Goal: Task Accomplishment & Management: Use online tool/utility

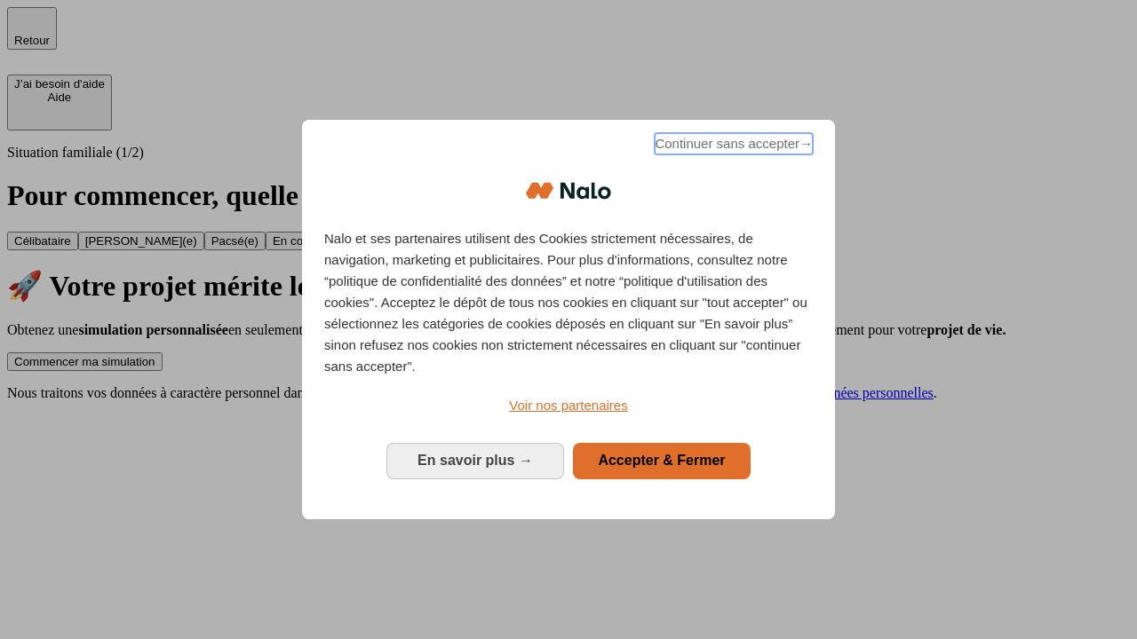
click at [732, 147] on span "Continuer sans accepter →" at bounding box center [734, 143] width 158 height 21
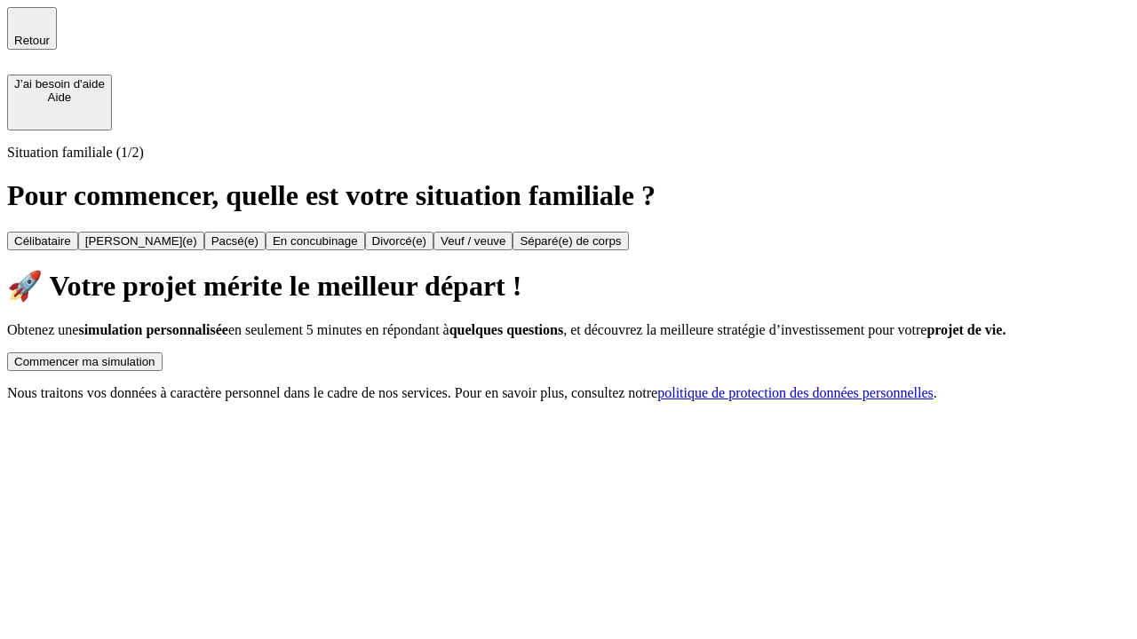
click at [155, 355] on div "Commencer ma simulation" at bounding box center [84, 361] width 141 height 13
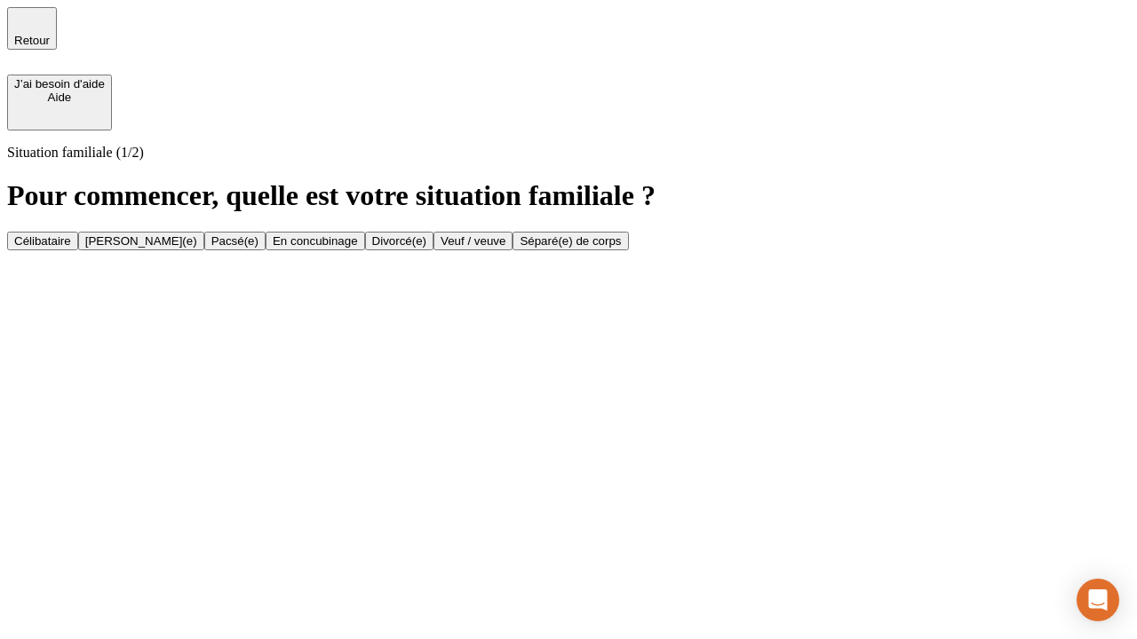
click at [505, 248] on div "Veuf / veuve" at bounding box center [472, 240] width 65 height 13
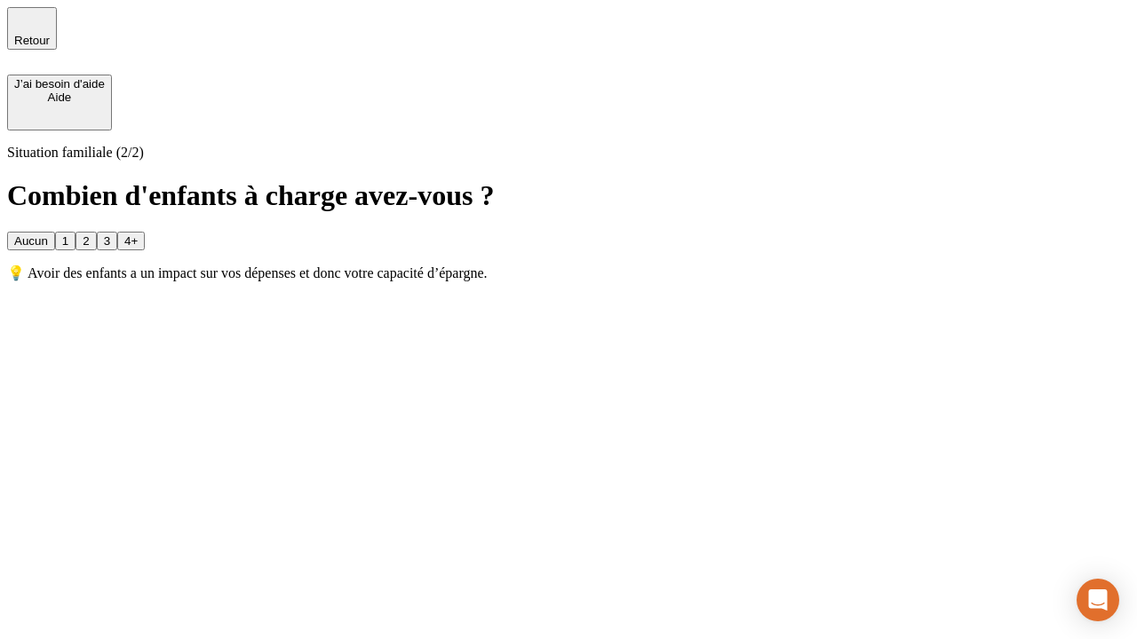
click at [68, 234] on div "1" at bounding box center [65, 240] width 6 height 13
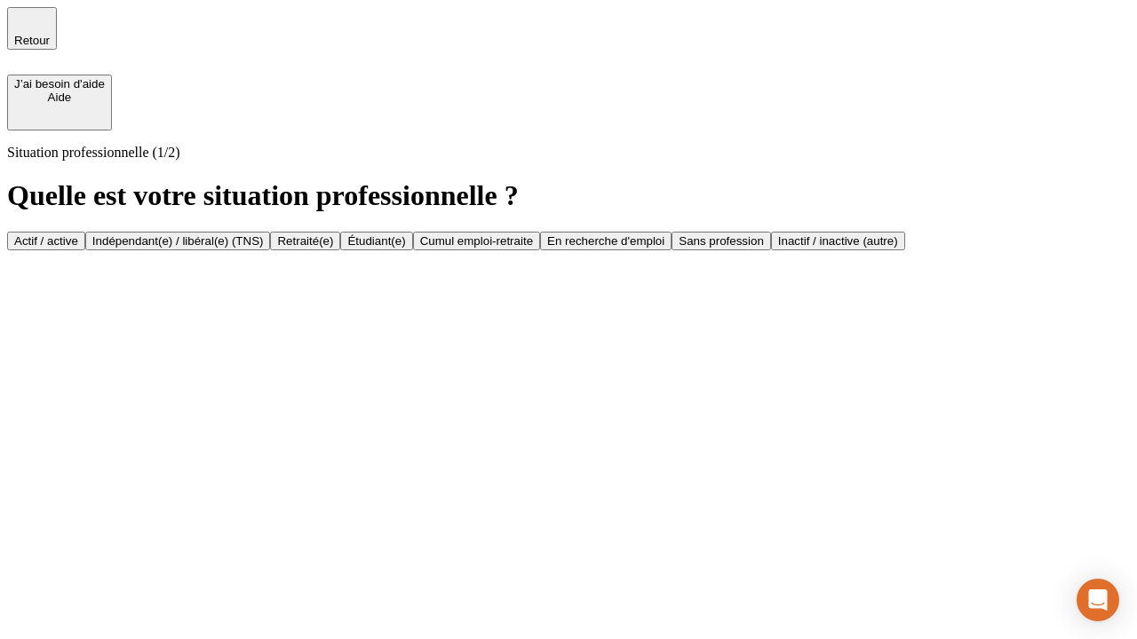
click at [333, 248] on div "Retraité(e)" at bounding box center [305, 240] width 56 height 13
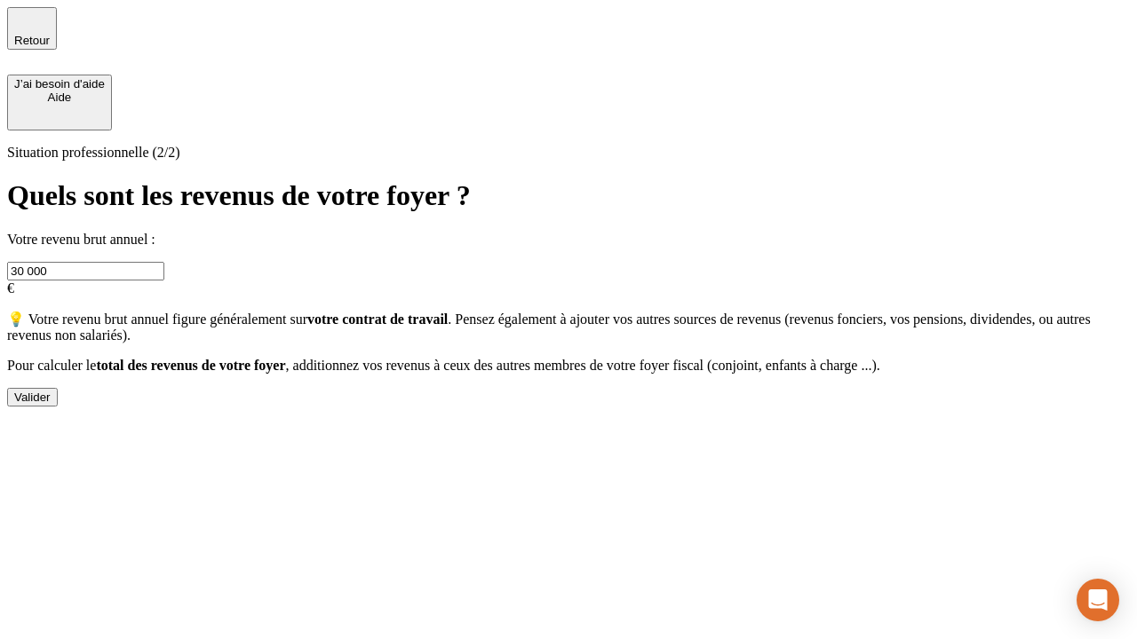
type input "30 000"
click at [51, 404] on div "Valider" at bounding box center [32, 397] width 36 height 13
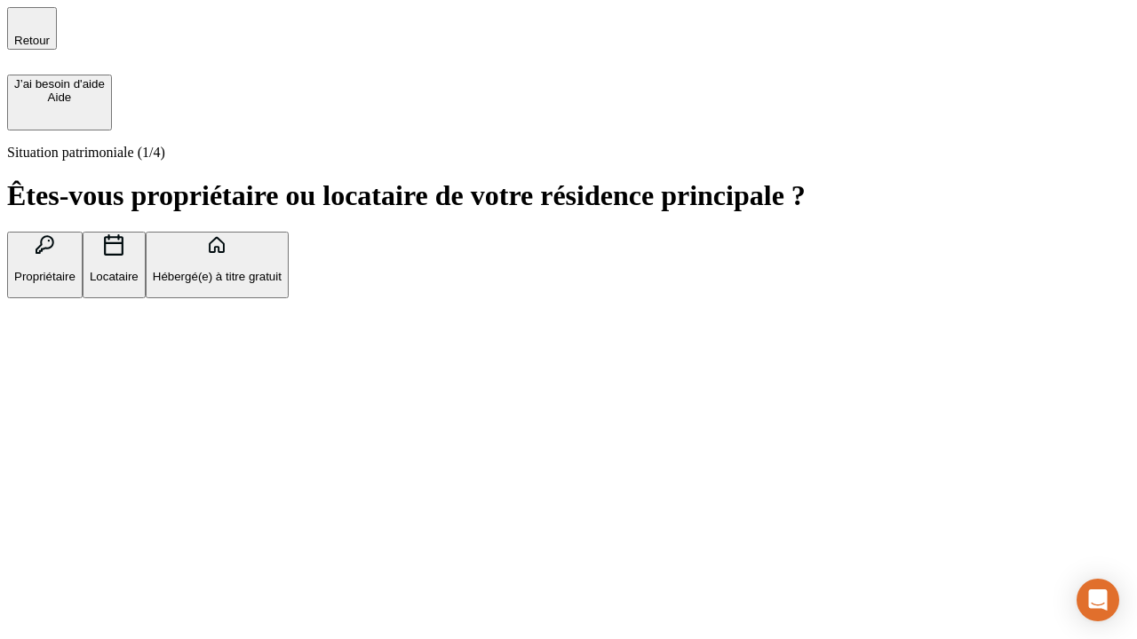
click at [139, 270] on p "Locataire" at bounding box center [114, 276] width 49 height 13
type input "1 000"
click at [139, 270] on p "Locataire" at bounding box center [114, 276] width 49 height 13
click at [51, 393] on div "Valider" at bounding box center [32, 386] width 36 height 13
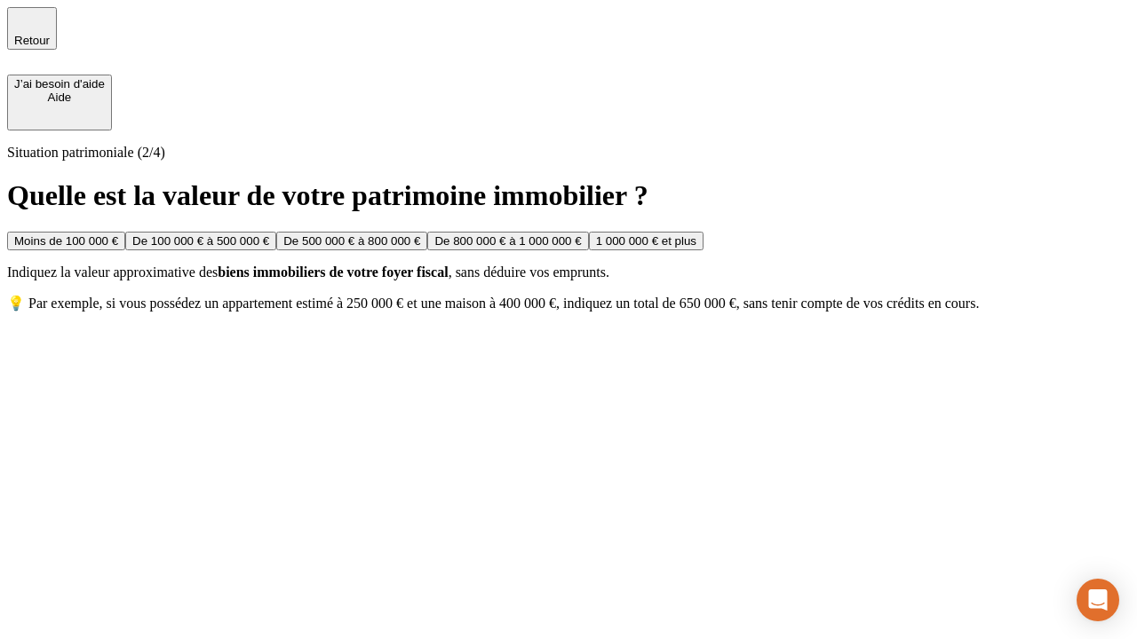
click at [118, 234] on div "Moins de 100 000 €" at bounding box center [66, 240] width 104 height 13
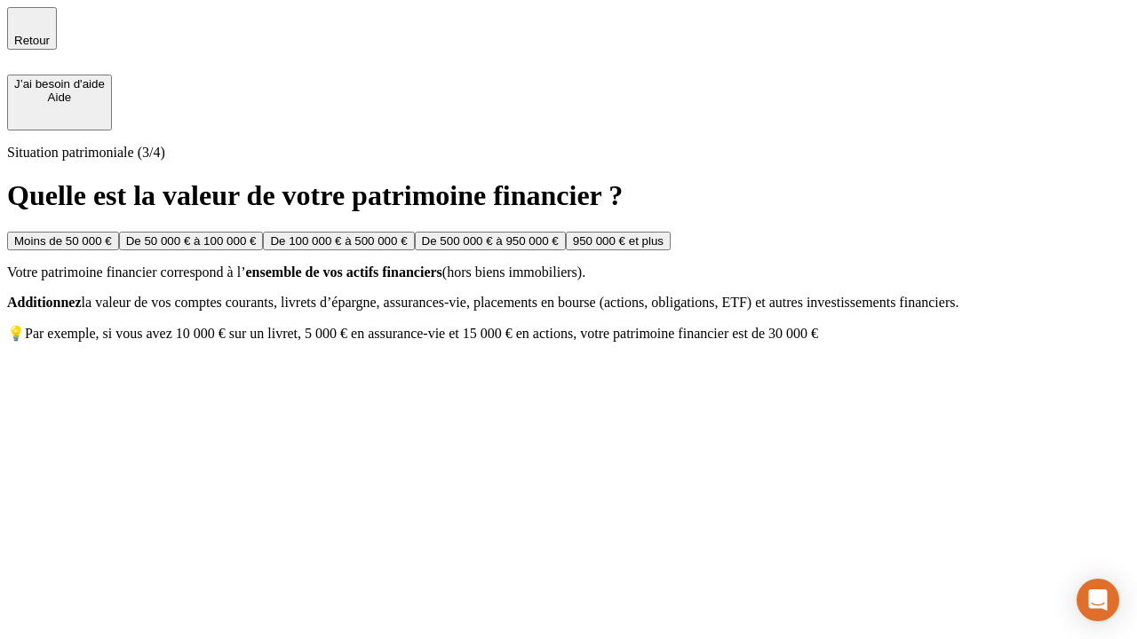
click at [112, 234] on div "Moins de 50 000 €" at bounding box center [63, 240] width 98 height 13
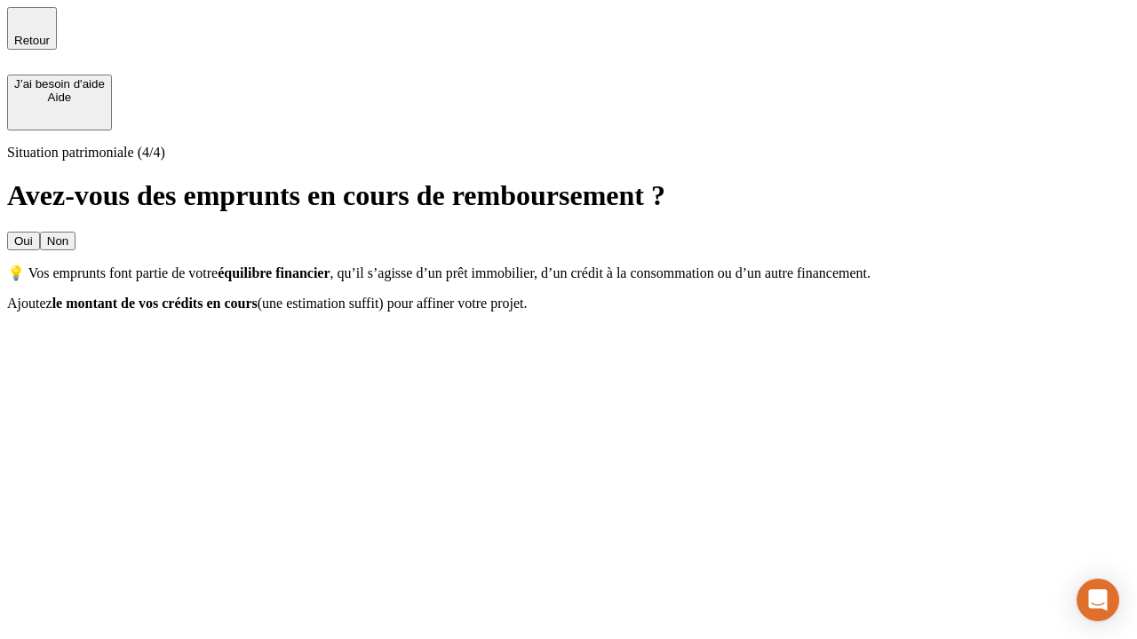
click at [68, 234] on div "Non" at bounding box center [57, 240] width 21 height 13
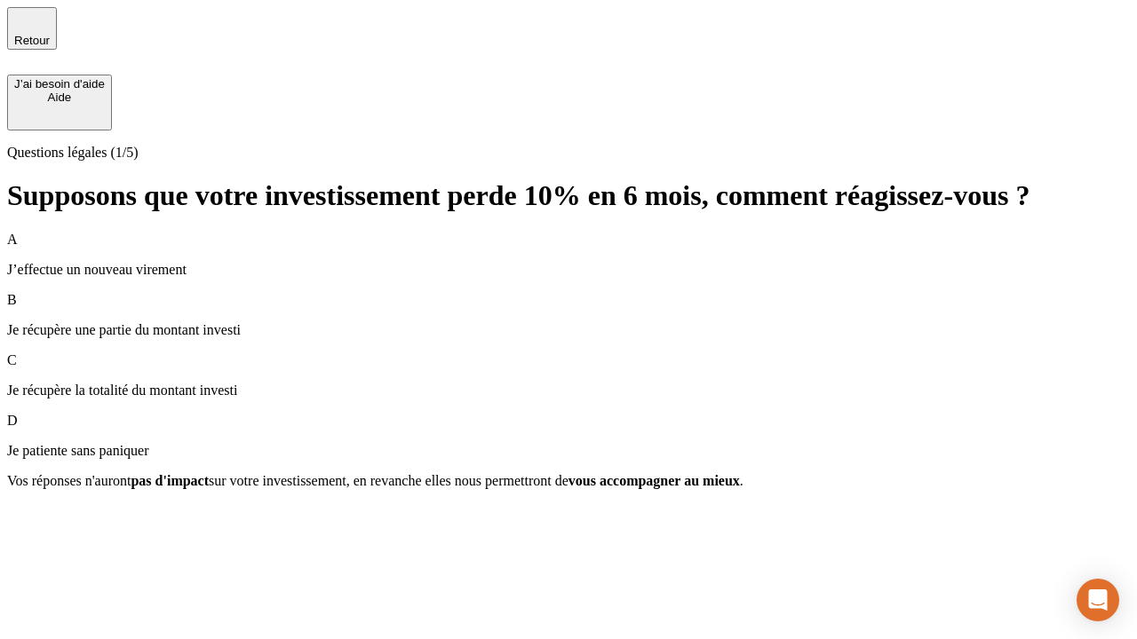
click at [568, 322] on p "Je récupère une partie du montant investi" at bounding box center [568, 330] width 1123 height 16
click at [53, 520] on div "Suivant" at bounding box center [33, 512] width 39 height 13
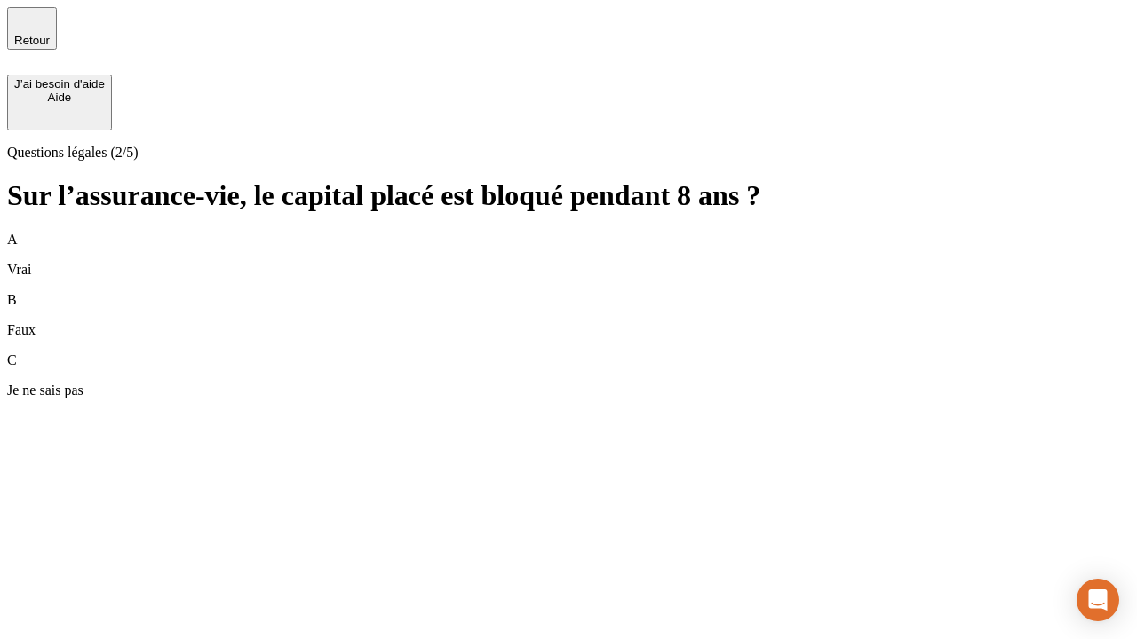
click at [568, 292] on div "B Faux" at bounding box center [568, 315] width 1123 height 46
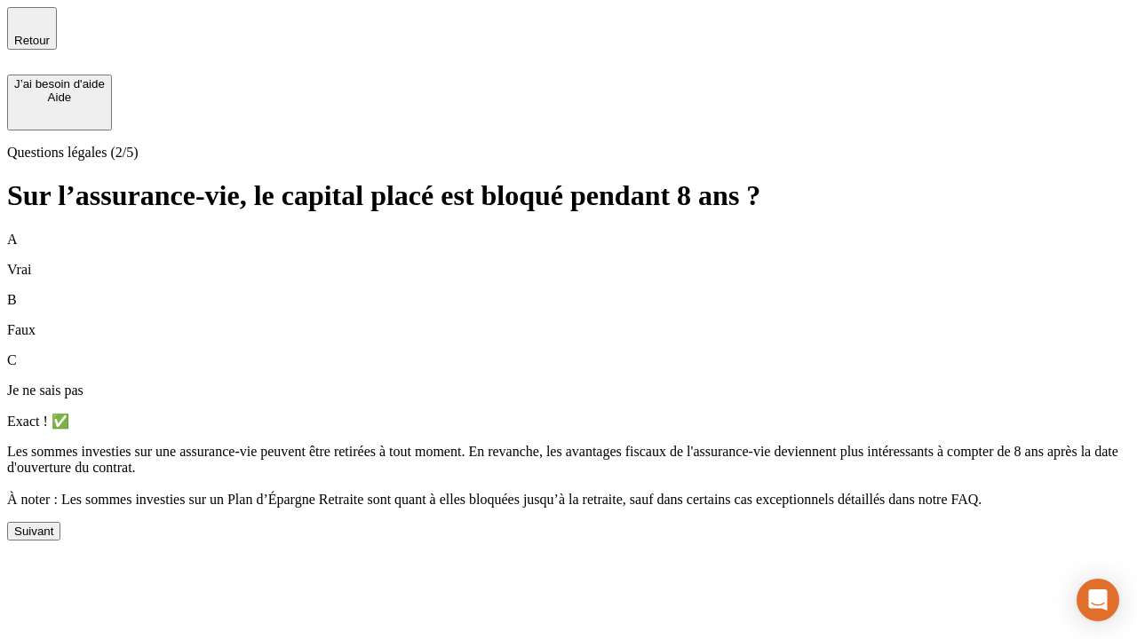
click at [53, 538] on div "Suivant" at bounding box center [33, 531] width 39 height 13
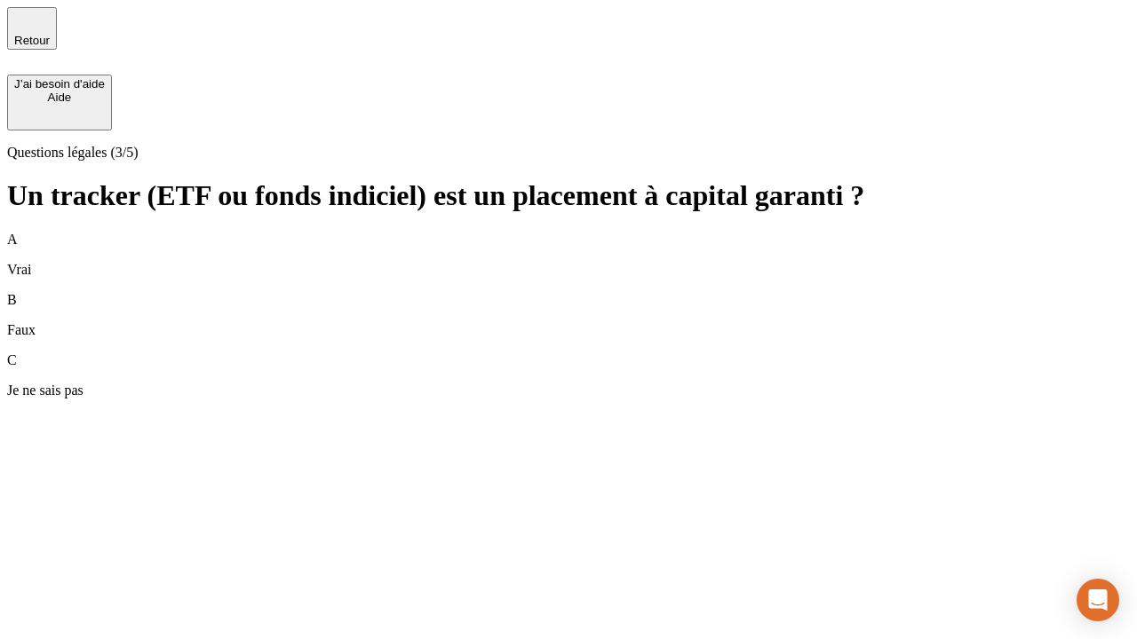
click at [568, 292] on div "B Faux" at bounding box center [568, 315] width 1123 height 46
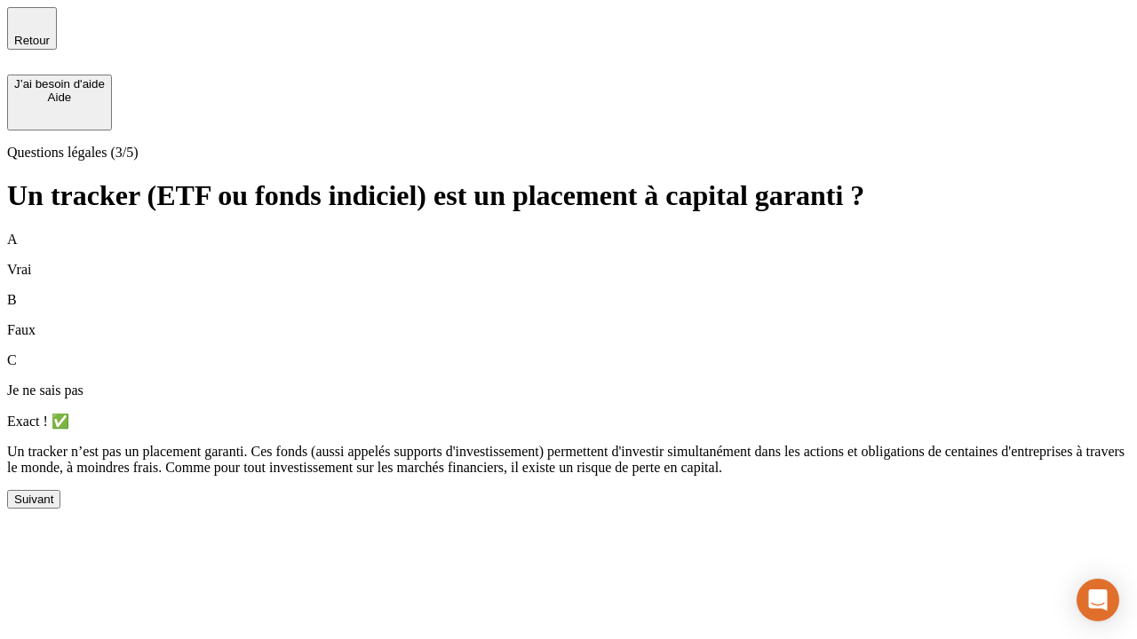
click at [53, 506] on div "Suivant" at bounding box center [33, 499] width 39 height 13
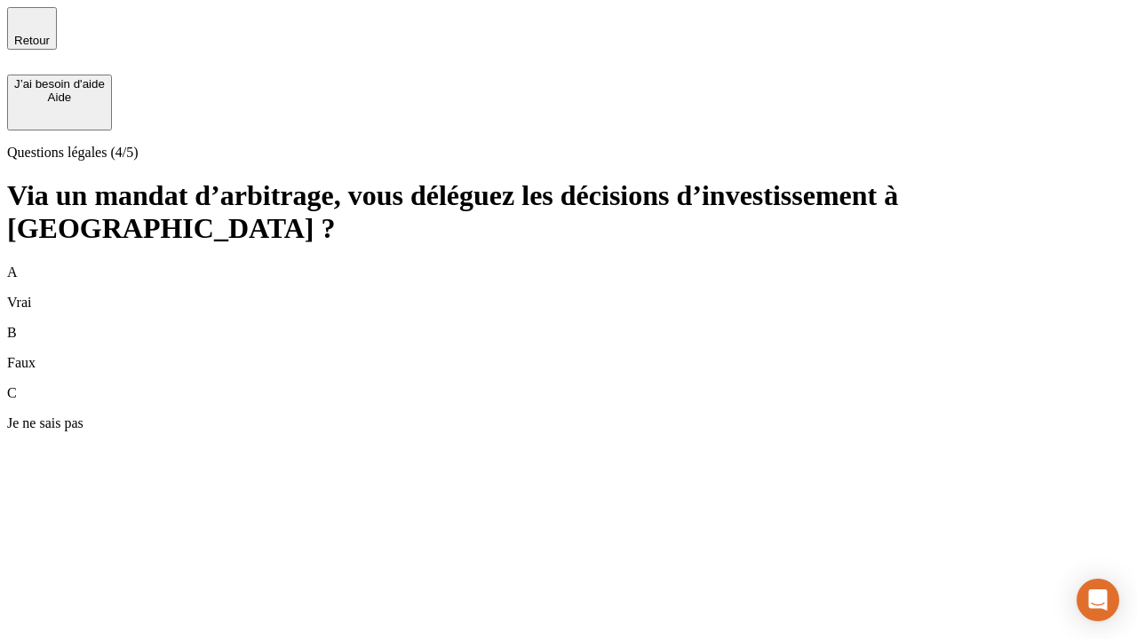
click at [568, 265] on div "A Vrai" at bounding box center [568, 288] width 1123 height 46
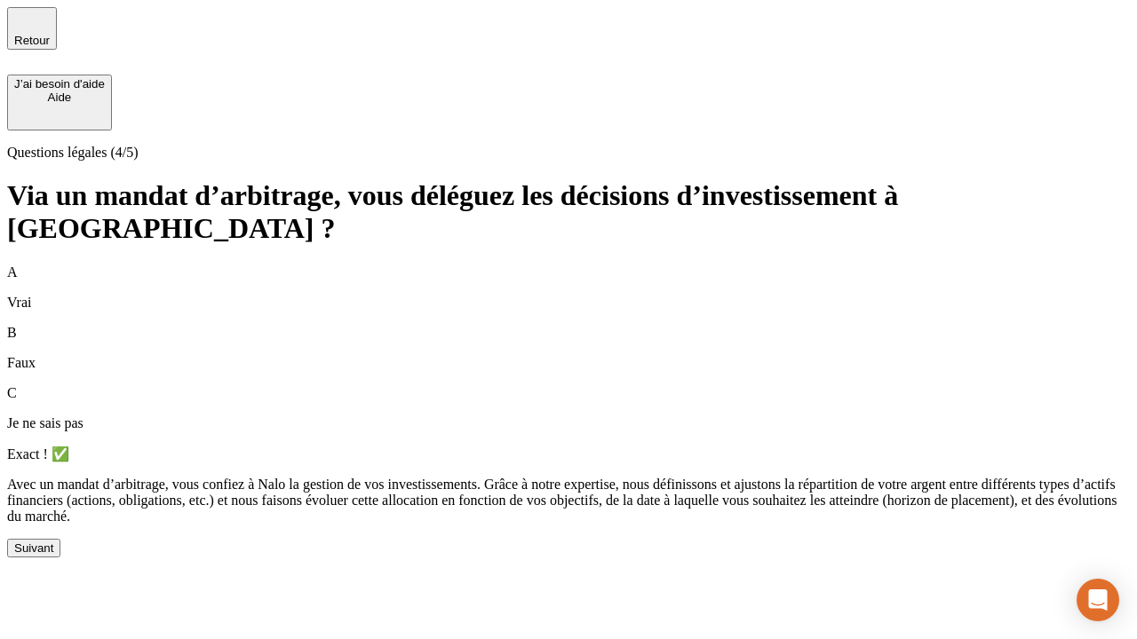
click at [53, 555] on div "Suivant" at bounding box center [33, 548] width 39 height 13
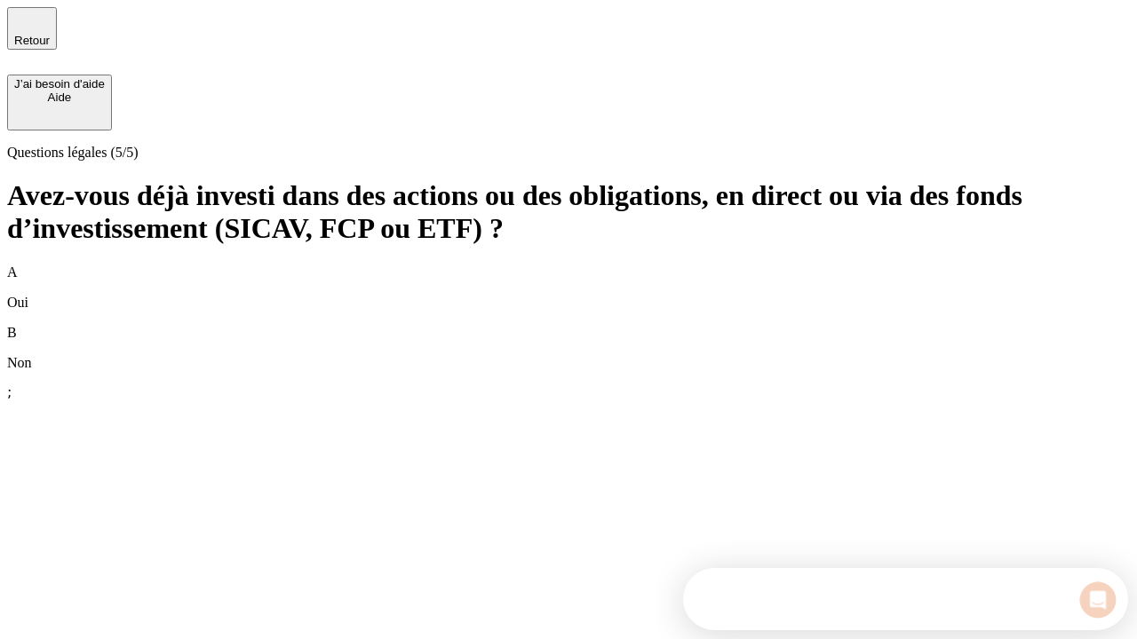
click at [568, 265] on div "A Oui" at bounding box center [568, 288] width 1123 height 46
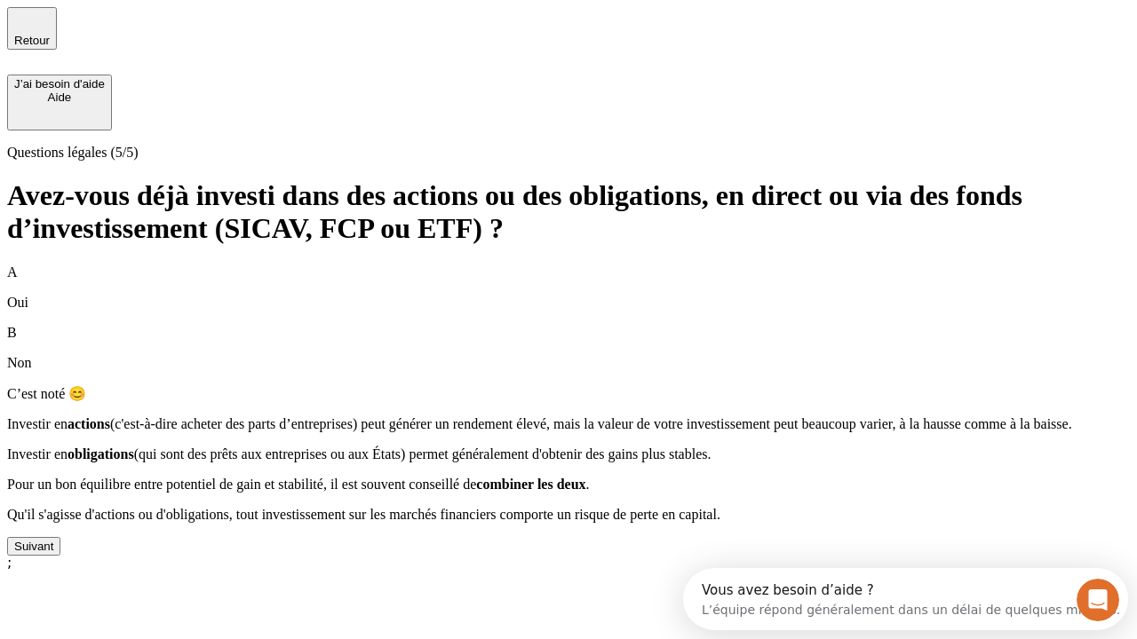
click at [53, 553] on div "Suivant" at bounding box center [33, 546] width 39 height 13
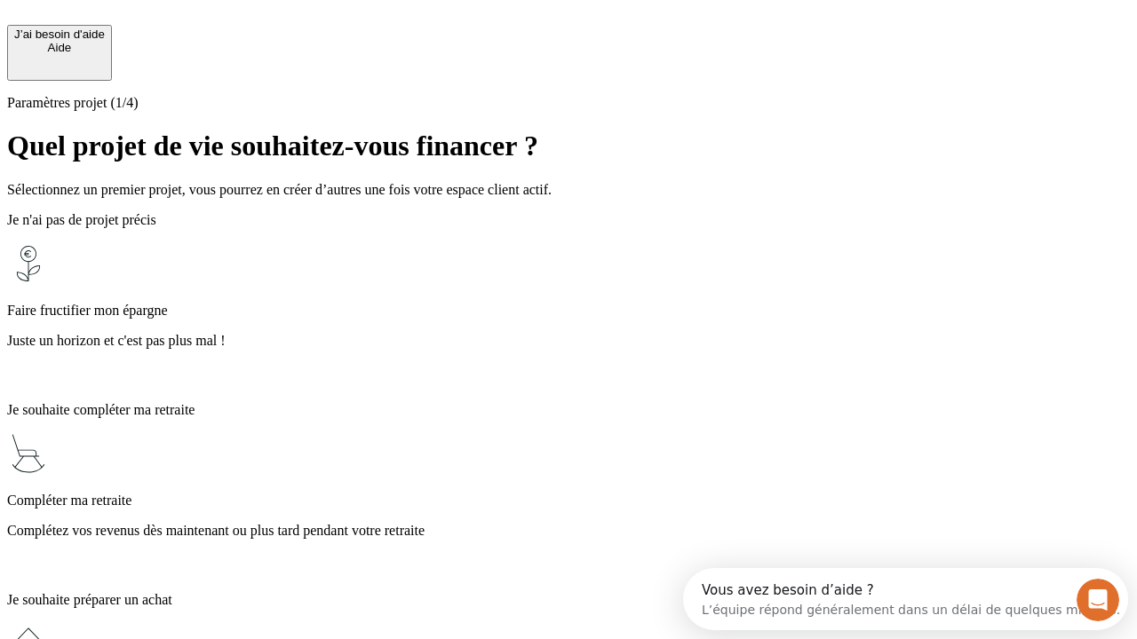
scroll to position [16, 0]
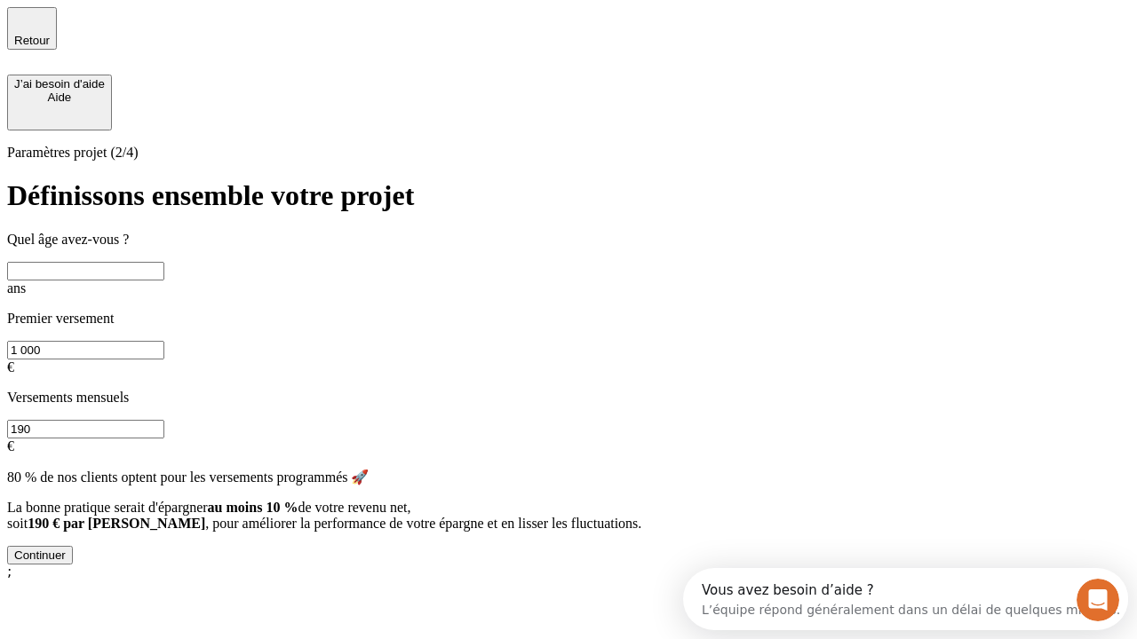
click at [164, 262] on input "text" at bounding box center [85, 271] width 157 height 19
type input "65"
click at [164, 341] on input "1 000" at bounding box center [85, 350] width 157 height 19
type input "5 000"
click at [164, 420] on input "190" at bounding box center [85, 429] width 157 height 19
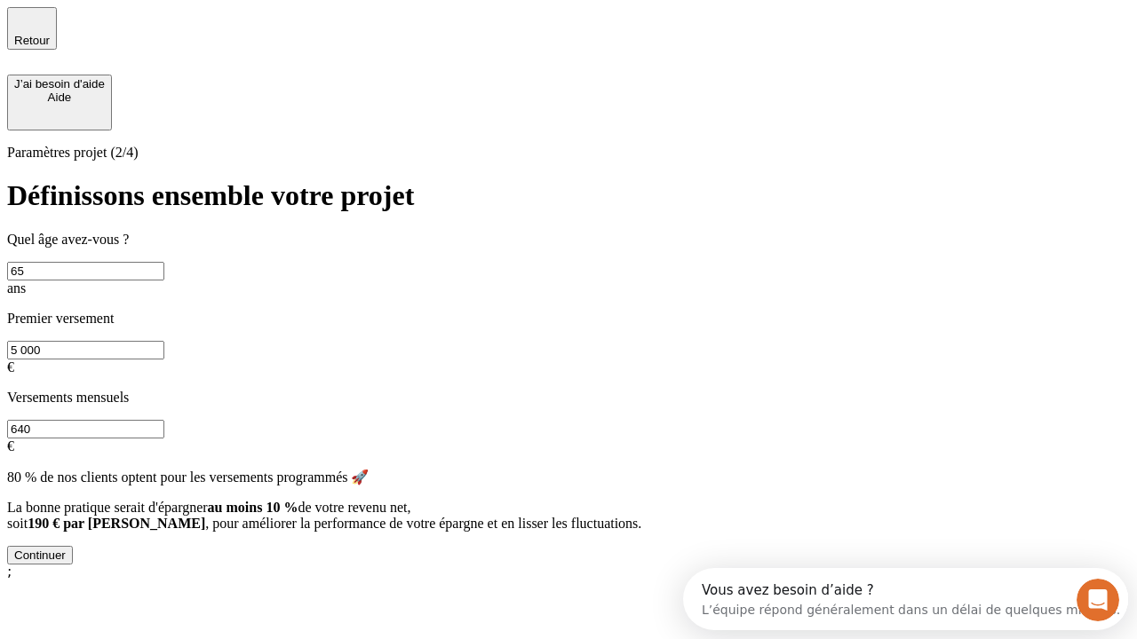
type input "640"
click at [66, 562] on div "Continuer" at bounding box center [40, 555] width 52 height 13
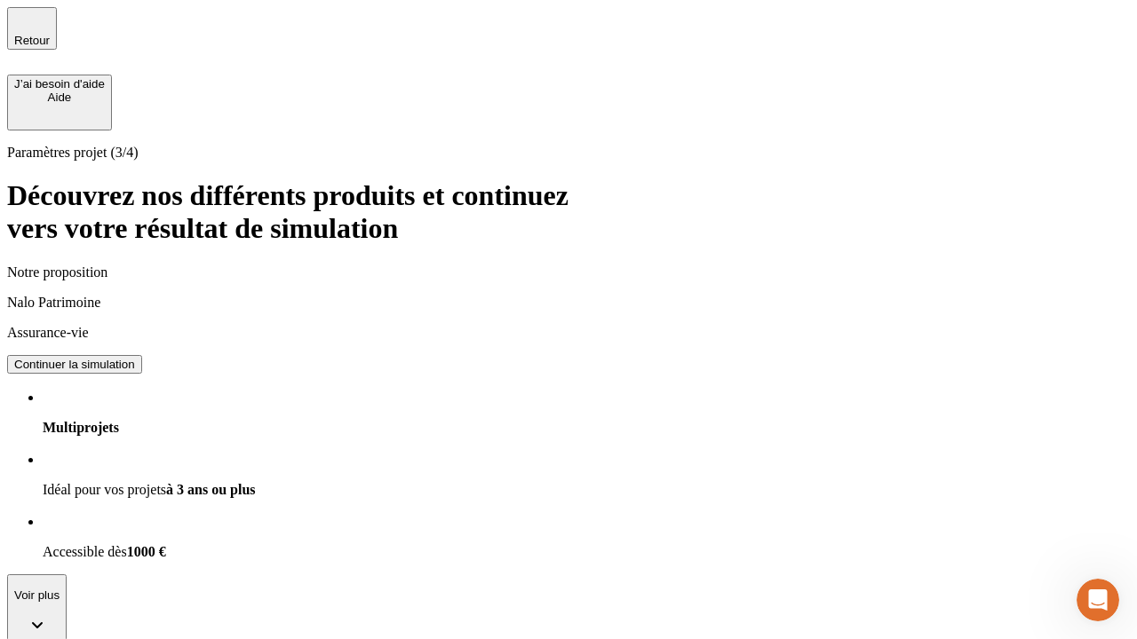
click at [135, 358] on div "Continuer la simulation" at bounding box center [74, 364] width 121 height 13
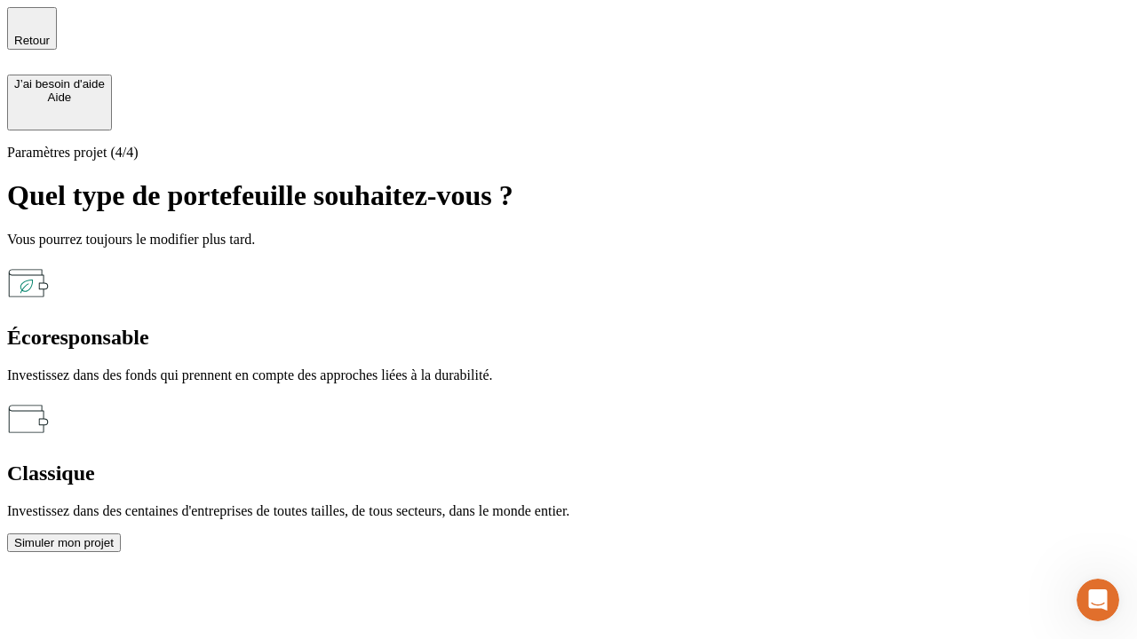
click at [375, 326] on div "Écoresponsable" at bounding box center [568, 338] width 1123 height 24
click at [114, 536] on div "Simuler mon projet" at bounding box center [63, 542] width 99 height 13
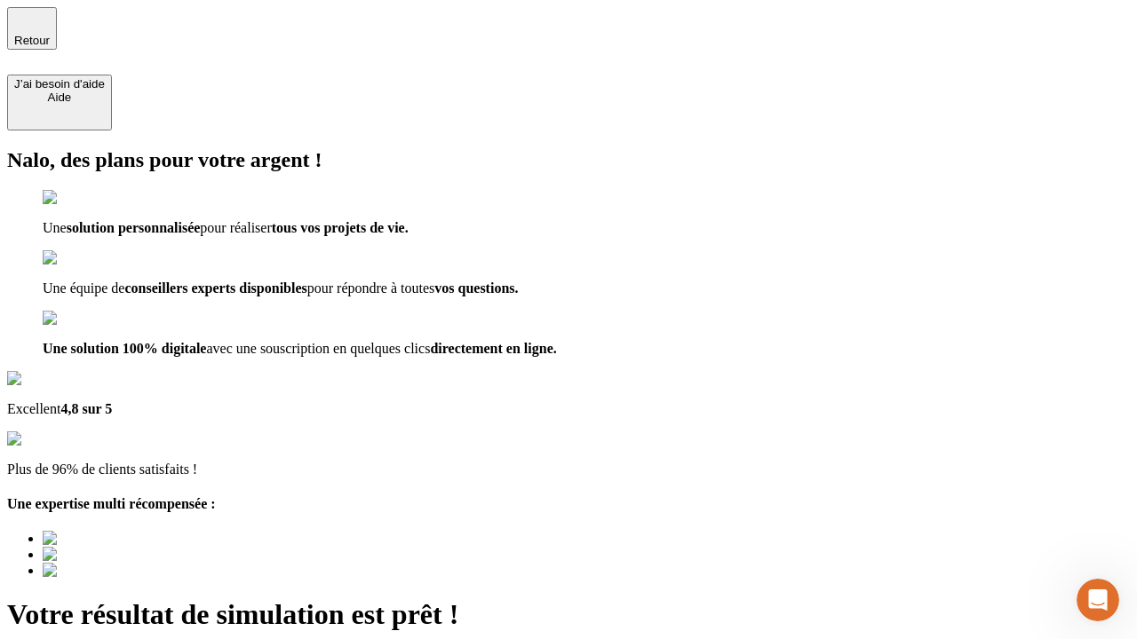
type input "[EMAIL_ADDRESS][DOMAIN_NAME]"
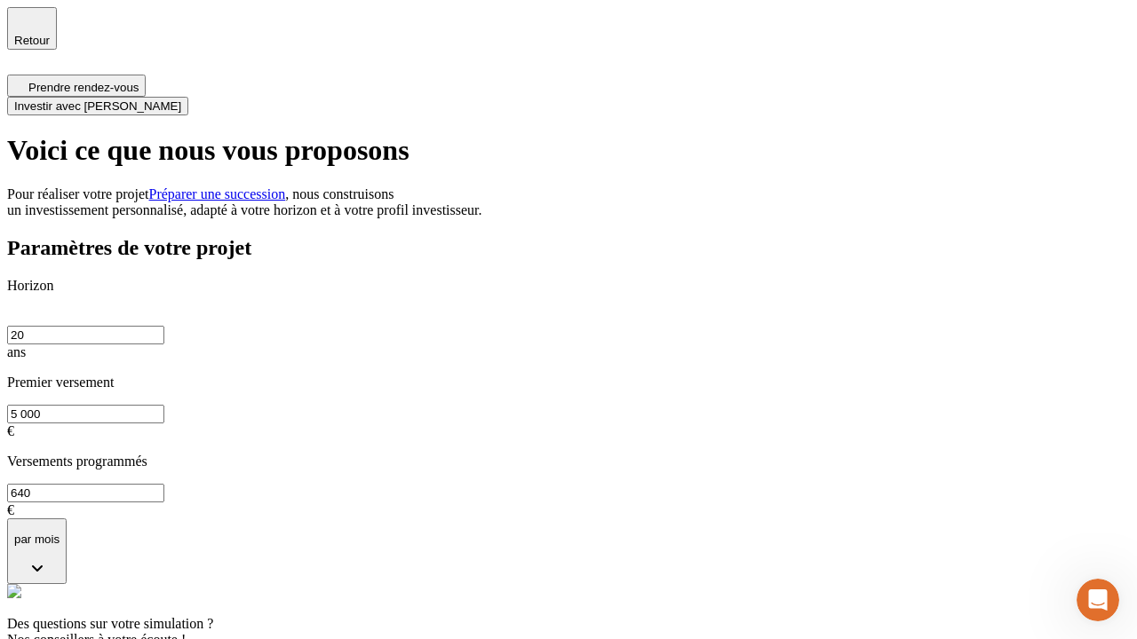
click at [181, 99] on span "Investir avec [PERSON_NAME]" at bounding box center [97, 105] width 167 height 13
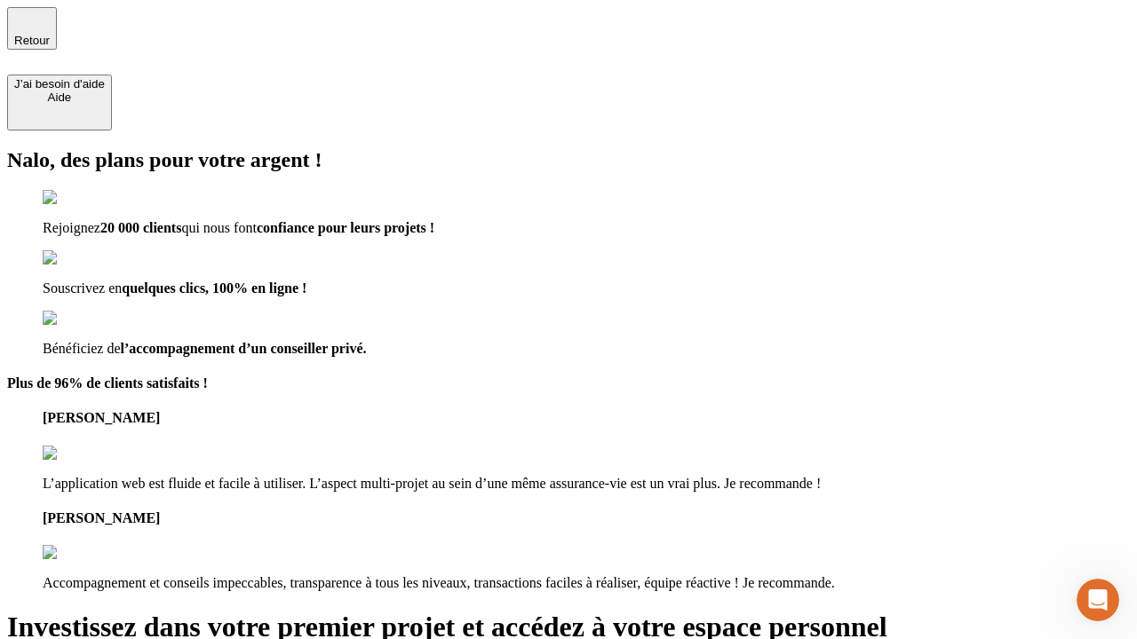
type input "[EMAIL_ADDRESS][DOMAIN_NAME]"
